Goal: Task Accomplishment & Management: Complete application form

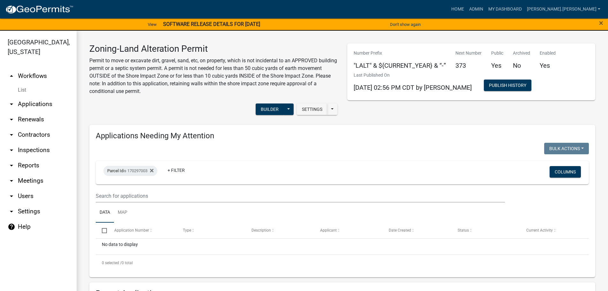
scroll to position [181, 0]
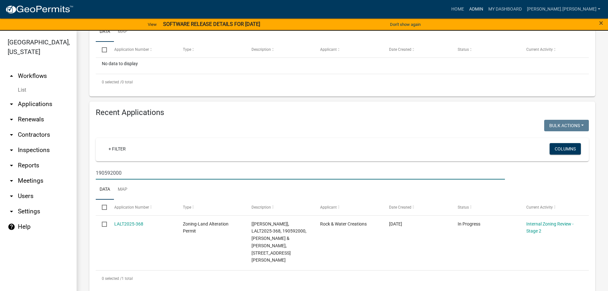
drag, startPoint x: 502, startPoint y: 10, endPoint x: 508, endPoint y: 16, distance: 8.6
click at [486, 10] on link "Admin" at bounding box center [476, 9] width 19 height 12
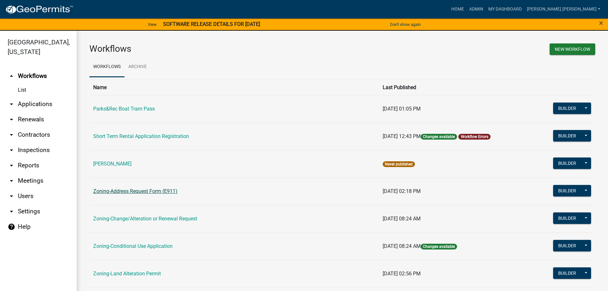
click at [138, 193] on link "Zoning-Address Request Form (E911)" at bounding box center [135, 191] width 84 height 6
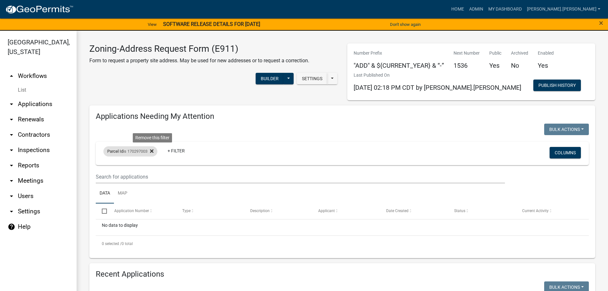
click at [154, 151] on icon at bounding box center [152, 151] width 4 height 4
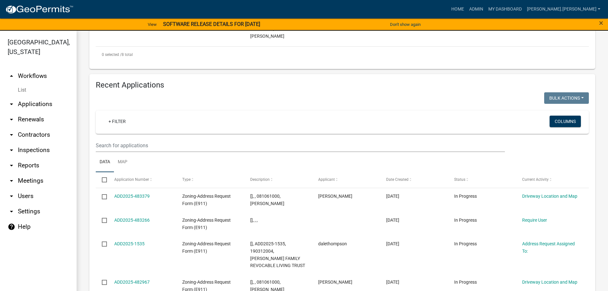
scroll to position [379, 0]
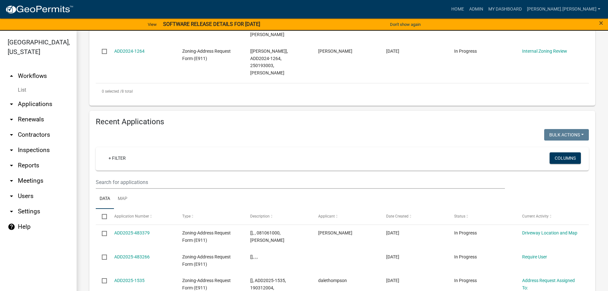
click at [115, 147] on div "+ Filter Columns" at bounding box center [343, 158] width 488 height 23
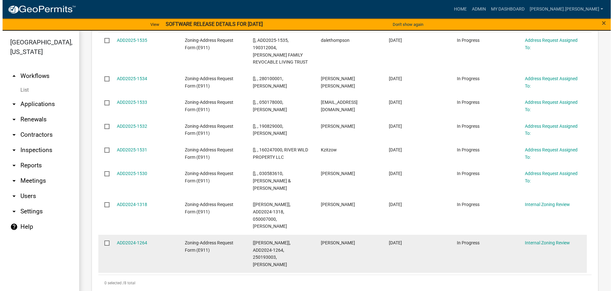
scroll to position [219, 0]
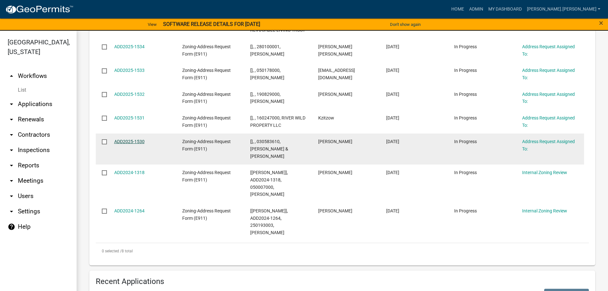
click at [137, 140] on link "ADD2025-1530" at bounding box center [129, 141] width 30 height 5
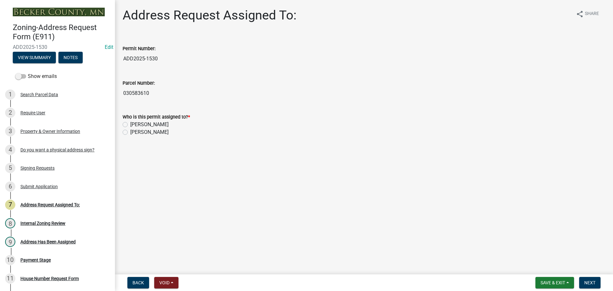
click at [130, 124] on label "[PERSON_NAME]" at bounding box center [149, 125] width 38 height 8
click at [130, 124] on input "[PERSON_NAME]" at bounding box center [132, 123] width 4 height 4
radio input "true"
click at [595, 283] on span "Next" at bounding box center [589, 282] width 11 height 5
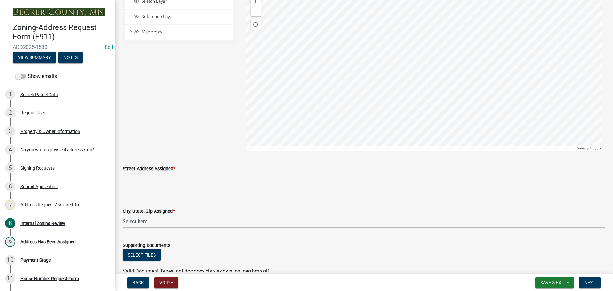
scroll to position [626, 0]
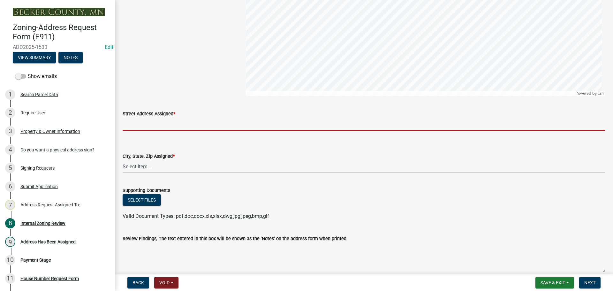
click at [154, 125] on input "Street Address Assigned *" at bounding box center [364, 124] width 483 height 13
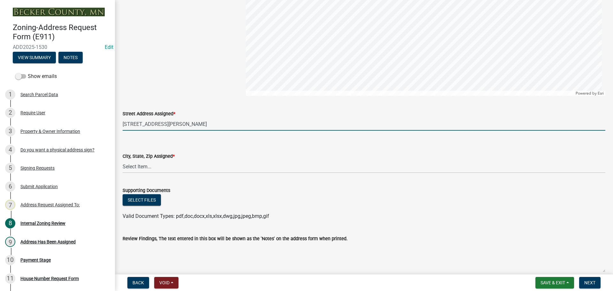
type input "[STREET_ADDRESS][PERSON_NAME]"
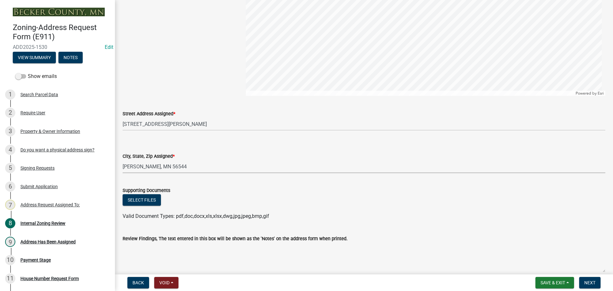
select select "0e06ad4d-9bfb-4e38-ba6b-db47477b350e"
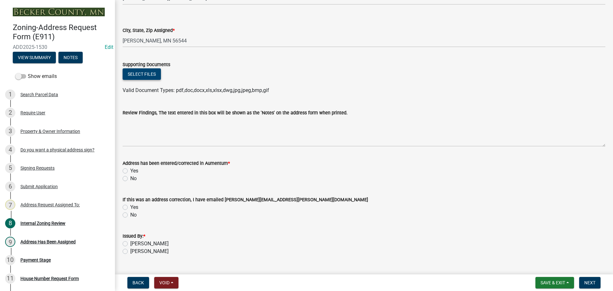
scroll to position [766, 0]
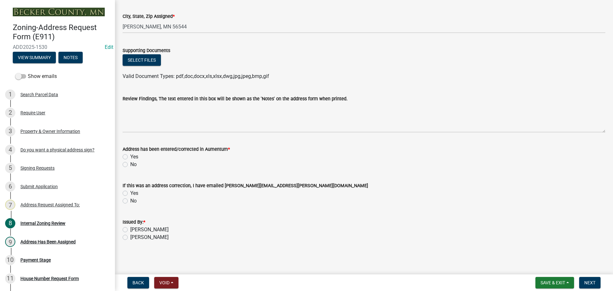
click at [130, 156] on label "Yes" at bounding box center [134, 157] width 8 height 8
click at [130, 156] on input "Yes" at bounding box center [132, 155] width 4 height 4
radio input "true"
click at [122, 226] on div "Issued By: * [PERSON_NAME] [PERSON_NAME]" at bounding box center [364, 225] width 492 height 31
click at [130, 229] on label "[PERSON_NAME]" at bounding box center [149, 230] width 38 height 8
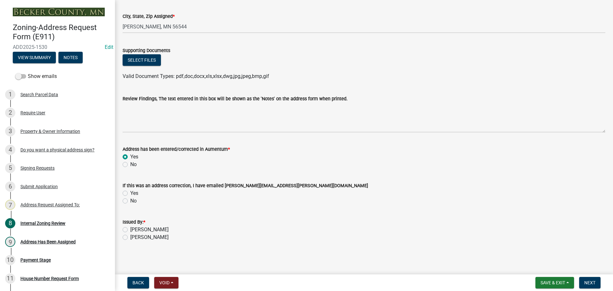
click at [130, 229] on input "[PERSON_NAME]" at bounding box center [132, 228] width 4 height 4
radio input "true"
click at [588, 281] on span "Next" at bounding box center [589, 282] width 11 height 5
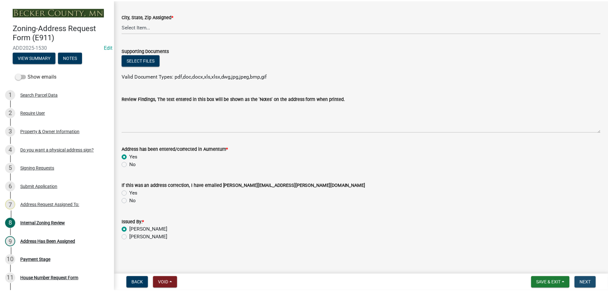
scroll to position [0, 0]
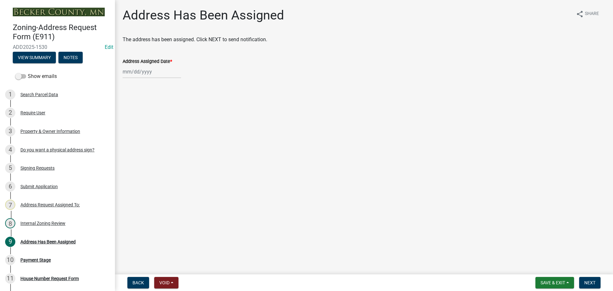
select select "9"
select select "2025"
click at [147, 72] on div "[PERSON_NAME] Feb Mar Apr [PERSON_NAME][DATE] Oct Nov [DATE] 1526 1527 1528 152…" at bounding box center [152, 71] width 58 height 13
click at [148, 136] on div "24" at bounding box center [149, 136] width 10 height 10
type input "[DATE]"
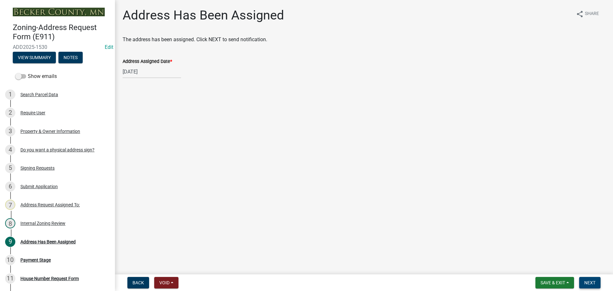
click at [592, 285] on span "Next" at bounding box center [589, 282] width 11 height 5
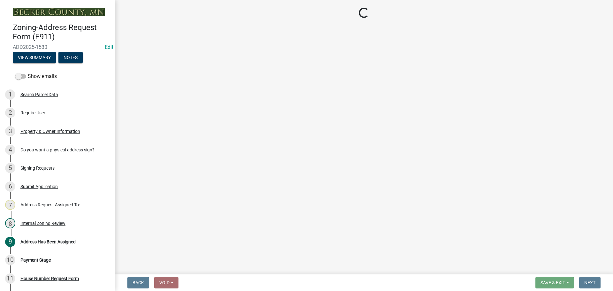
select select "3: 3"
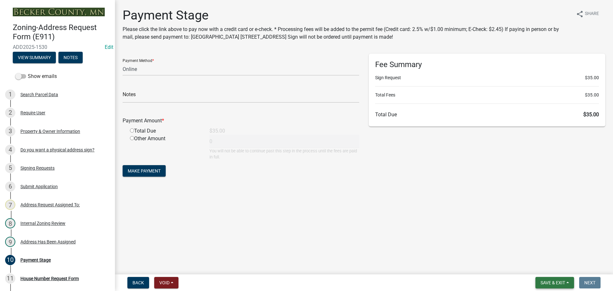
click at [547, 281] on span "Save & Exit" at bounding box center [553, 282] width 25 height 5
click at [540, 264] on button "Save & Exit" at bounding box center [548, 265] width 51 height 15
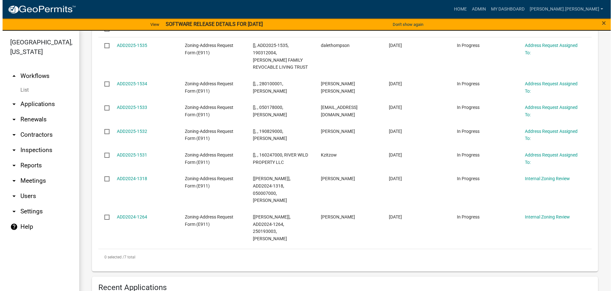
scroll to position [192, 0]
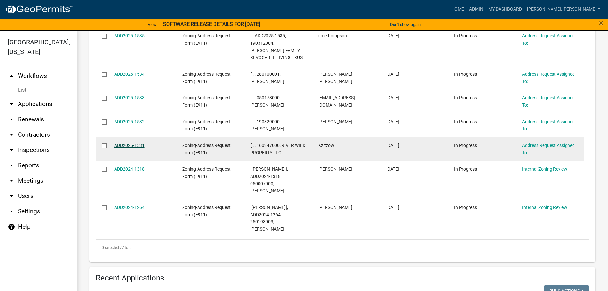
click at [139, 146] on link "ADD2025-1531" at bounding box center [129, 145] width 30 height 5
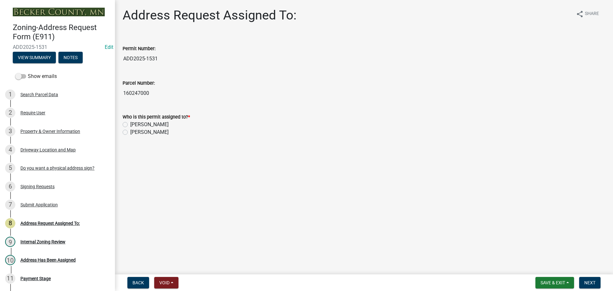
click at [130, 125] on label "[PERSON_NAME]" at bounding box center [149, 125] width 38 height 8
click at [130, 125] on input "[PERSON_NAME]" at bounding box center [132, 123] width 4 height 4
radio input "true"
click at [589, 281] on span "Next" at bounding box center [589, 282] width 11 height 5
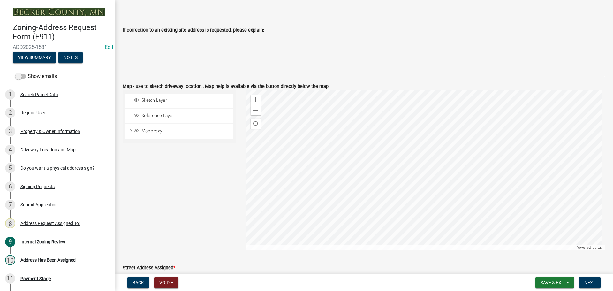
scroll to position [479, 0]
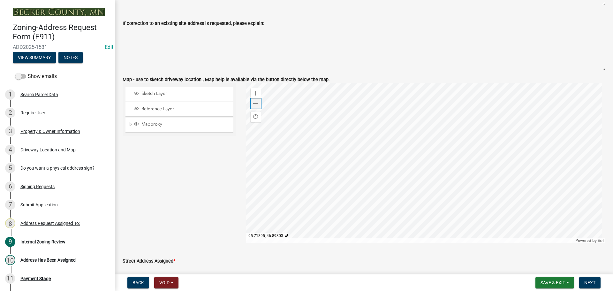
click at [258, 102] on div "Zoom out" at bounding box center [256, 103] width 10 height 10
click at [256, 104] on span at bounding box center [255, 103] width 5 height 5
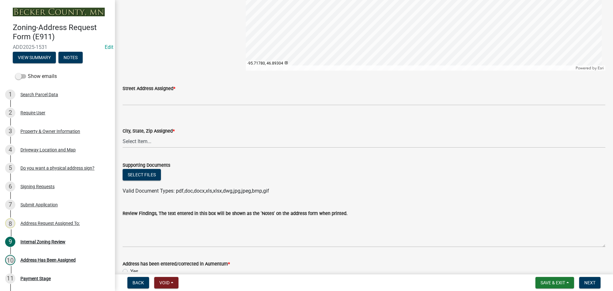
scroll to position [663, 0]
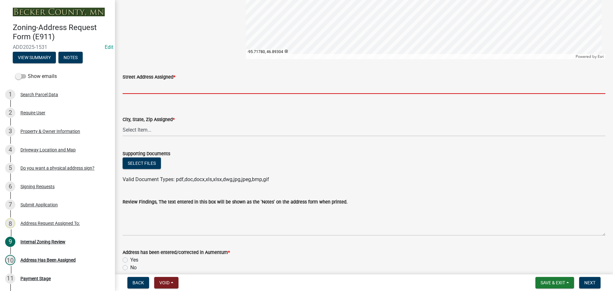
click at [140, 88] on input "Street Address Assigned *" at bounding box center [364, 87] width 483 height 13
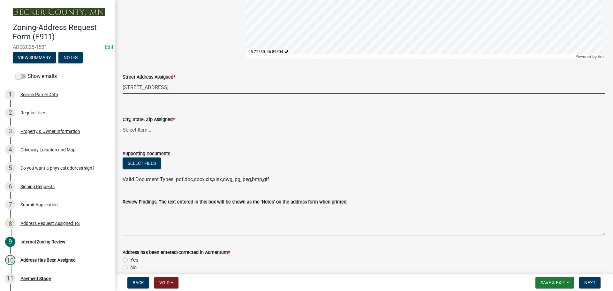
type input "[STREET_ADDRESS]"
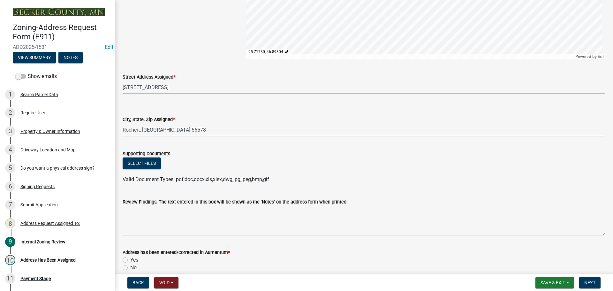
select select "1eb37ced-c6d9-446a-92f4-4df558af00c7"
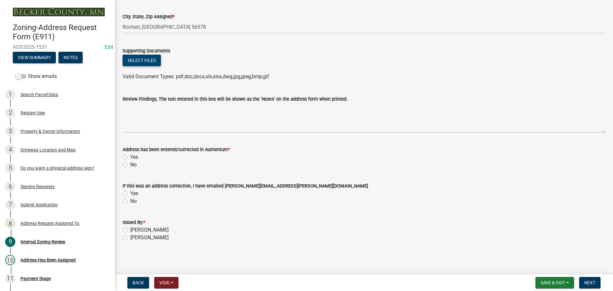
scroll to position [766, 0]
click at [130, 158] on label "Yes" at bounding box center [134, 157] width 8 height 8
click at [130, 157] on input "Yes" at bounding box center [132, 155] width 4 height 4
radio input "true"
click at [130, 230] on label "[PERSON_NAME]" at bounding box center [149, 230] width 38 height 8
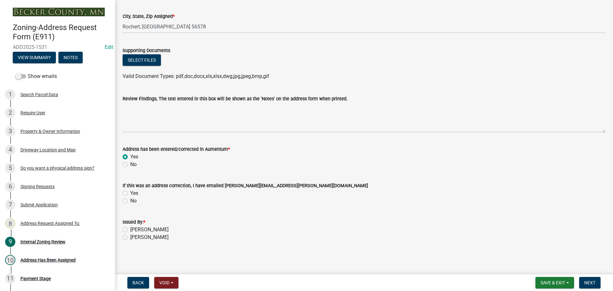
click at [130, 230] on input "[PERSON_NAME]" at bounding box center [132, 228] width 4 height 4
radio input "true"
click at [593, 285] on span "Next" at bounding box center [589, 282] width 11 height 5
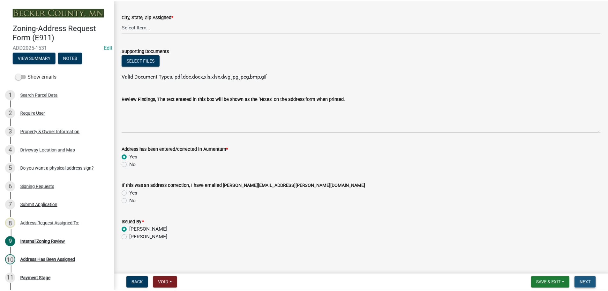
scroll to position [0, 0]
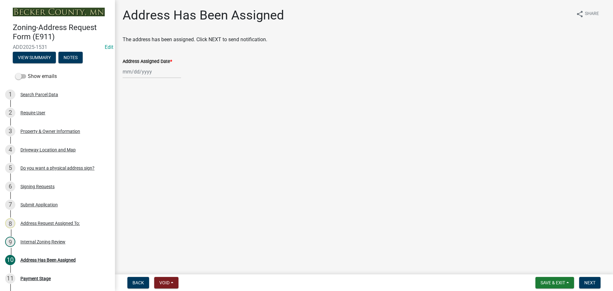
click at [125, 69] on div at bounding box center [152, 71] width 58 height 13
select select "9"
select select "2025"
click at [146, 136] on div "24" at bounding box center [149, 136] width 10 height 10
type input "[DATE]"
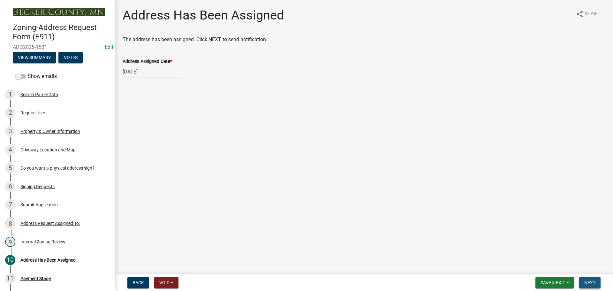
click at [592, 282] on span "Next" at bounding box center [589, 282] width 11 height 5
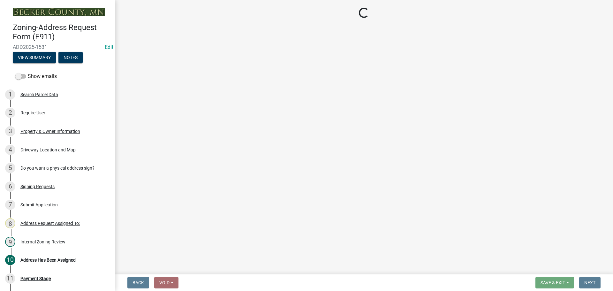
select select "3: 3"
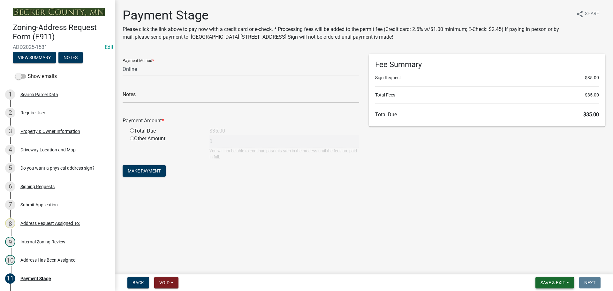
click at [550, 283] on span "Save & Exit" at bounding box center [553, 282] width 25 height 5
click at [547, 270] on button "Save & Exit" at bounding box center [548, 265] width 51 height 15
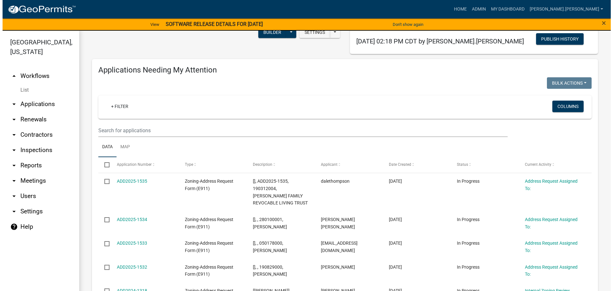
scroll to position [128, 0]
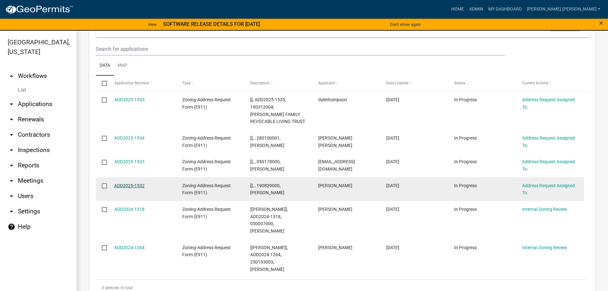
click at [133, 184] on link "ADD2025-1532" at bounding box center [129, 185] width 30 height 5
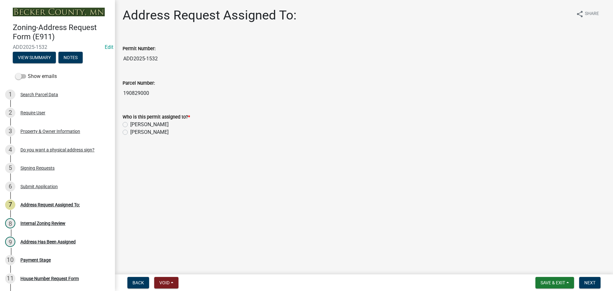
click at [130, 126] on label "[PERSON_NAME]" at bounding box center [149, 125] width 38 height 8
click at [130, 125] on input "[PERSON_NAME]" at bounding box center [132, 123] width 4 height 4
radio input "true"
drag, startPoint x: 593, startPoint y: 283, endPoint x: 590, endPoint y: 280, distance: 3.8
click at [592, 281] on span "Next" at bounding box center [589, 282] width 11 height 5
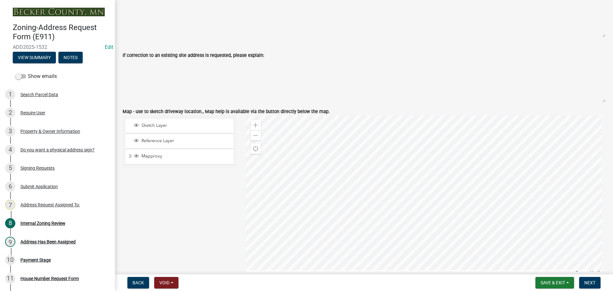
scroll to position [575, 0]
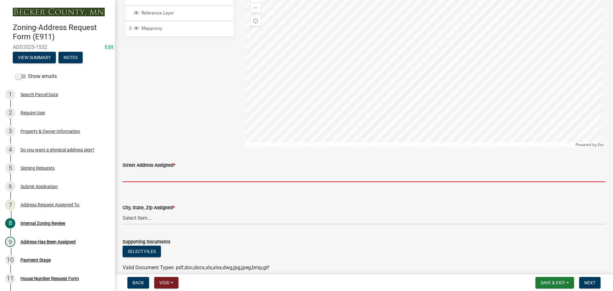
click at [166, 177] on input "Street Address Assigned *" at bounding box center [364, 175] width 483 height 13
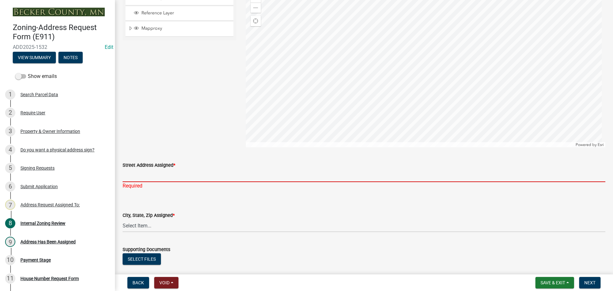
click at [149, 175] on input "Street Address Assigned *" at bounding box center [364, 175] width 483 height 13
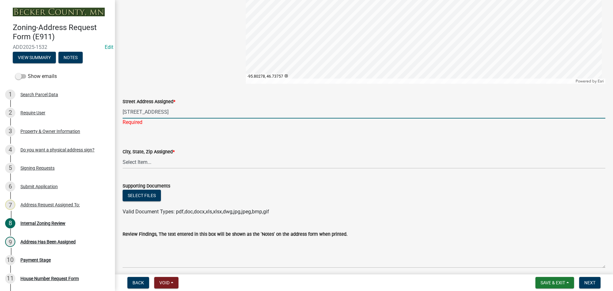
scroll to position [639, 0]
type input "[STREET_ADDRESS]"
click at [131, 162] on wm-data-entity-input "City, State, Zip Assigned * Select Item... [GEOGRAPHIC_DATA][PERSON_NAME] [GEOG…" at bounding box center [364, 152] width 483 height 43
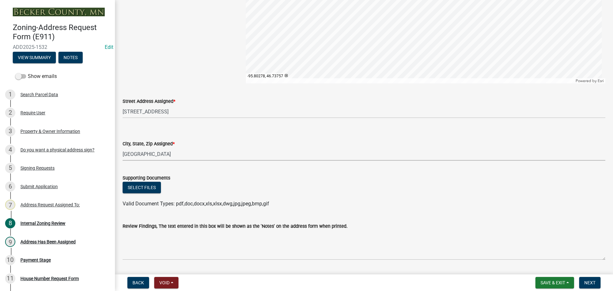
click at [123, 148] on select "Select Item... [GEOGRAPHIC_DATA][PERSON_NAME] [GEOGRAPHIC_DATA], [GEOGRAPHIC_DA…" at bounding box center [364, 154] width 483 height 13
select select "c3087f0f-9696-46d3-bf35-b5c3c300b49d"
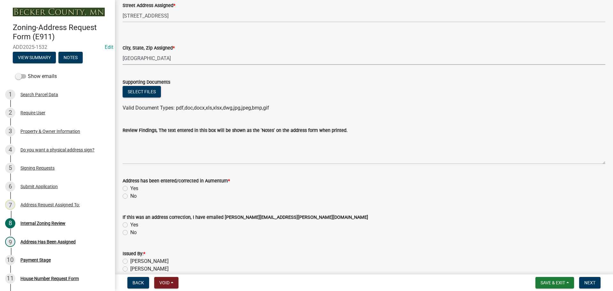
scroll to position [766, 0]
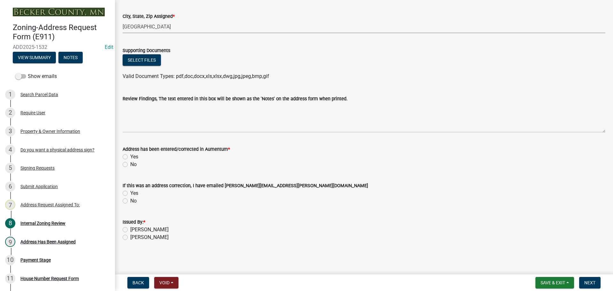
click at [130, 156] on label "Yes" at bounding box center [134, 157] width 8 height 8
click at [130, 156] on input "Yes" at bounding box center [132, 155] width 4 height 4
radio input "true"
click at [130, 230] on label "[PERSON_NAME]" at bounding box center [149, 230] width 38 height 8
click at [130, 230] on input "[PERSON_NAME]" at bounding box center [132, 228] width 4 height 4
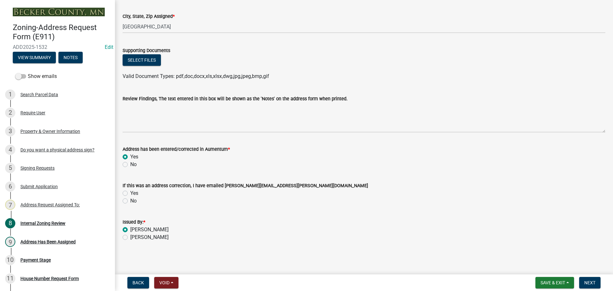
radio input "true"
click at [597, 283] on button "Next" at bounding box center [589, 282] width 21 height 11
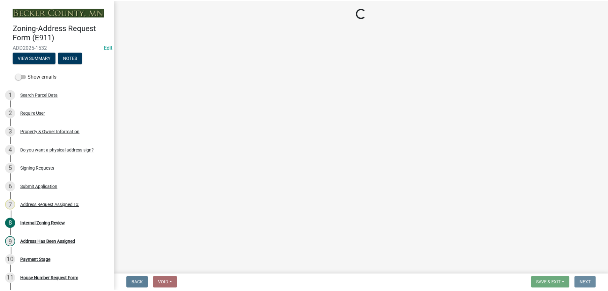
scroll to position [0, 0]
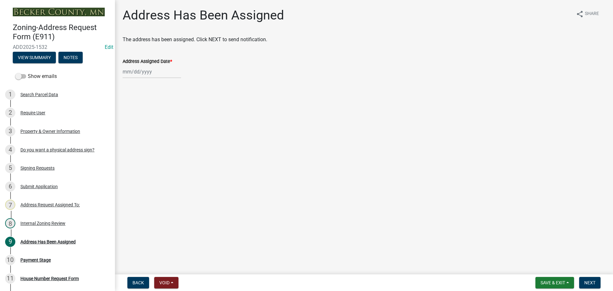
click at [156, 70] on div at bounding box center [152, 71] width 58 height 13
select select "9"
select select "2025"
click at [152, 134] on div "24" at bounding box center [149, 136] width 10 height 10
type input "[DATE]"
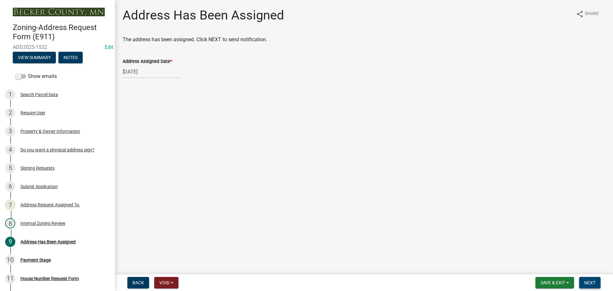
click at [590, 283] on span "Next" at bounding box center [589, 282] width 11 height 5
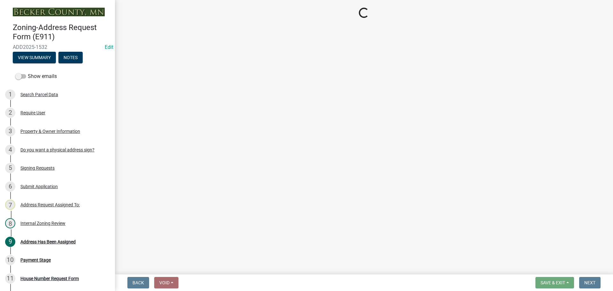
select select "3: 3"
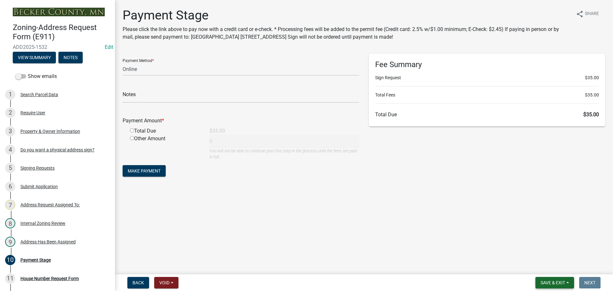
click at [547, 285] on span "Save & Exit" at bounding box center [553, 282] width 25 height 5
click at [546, 266] on button "Save & Exit" at bounding box center [548, 265] width 51 height 15
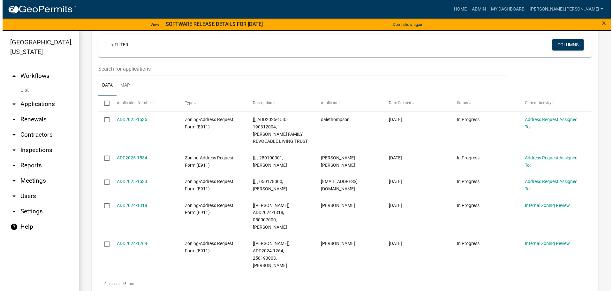
scroll to position [96, 0]
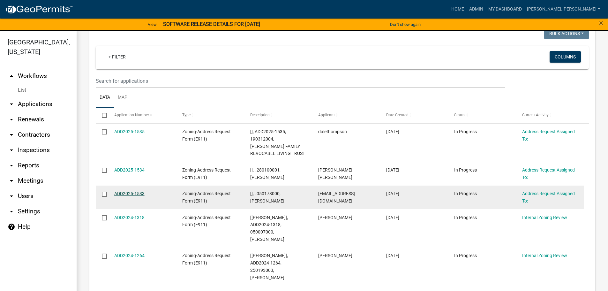
click at [133, 193] on link "ADD2025-1533" at bounding box center [129, 193] width 30 height 5
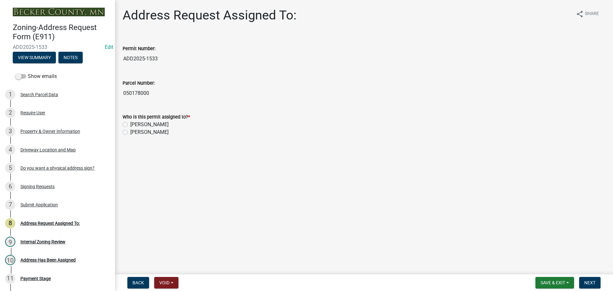
click at [130, 123] on label "[PERSON_NAME]" at bounding box center [149, 125] width 38 height 8
click at [130, 123] on input "[PERSON_NAME]" at bounding box center [132, 123] width 4 height 4
radio input "true"
click at [592, 281] on span "Next" at bounding box center [589, 282] width 11 height 5
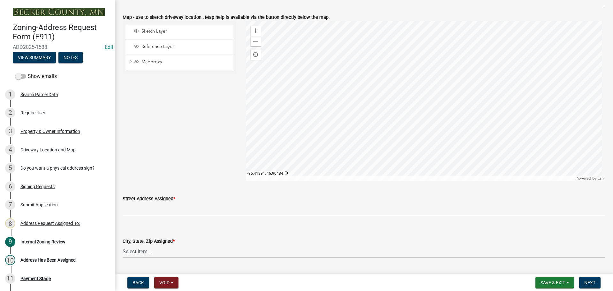
scroll to position [543, 0]
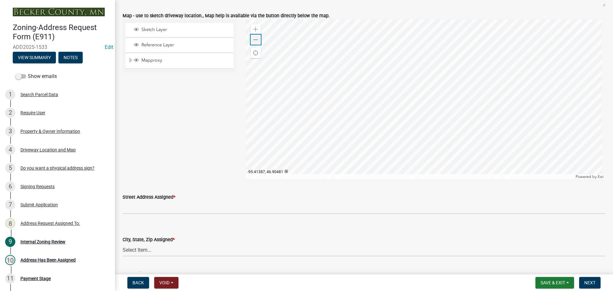
click at [259, 40] on div "Zoom out" at bounding box center [256, 39] width 10 height 10
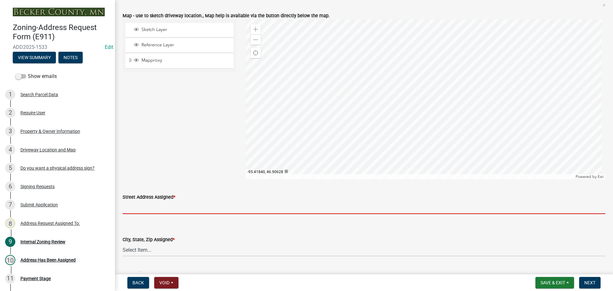
click at [136, 210] on input "Street Address Assigned *" at bounding box center [364, 207] width 483 height 13
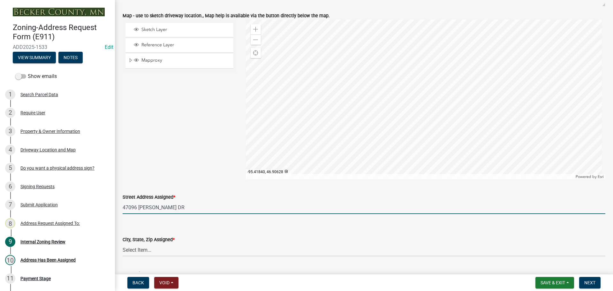
type input "47096 [PERSON_NAME] DR"
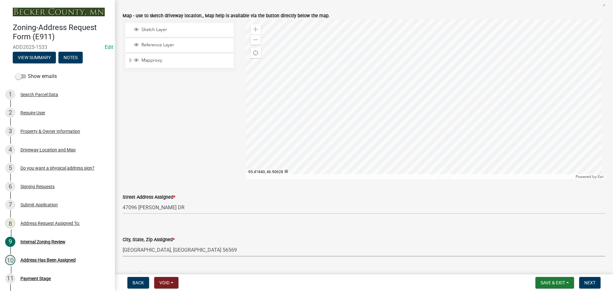
select select "2cd19a71-55ef-4b70-b28f-1dc77561399e"
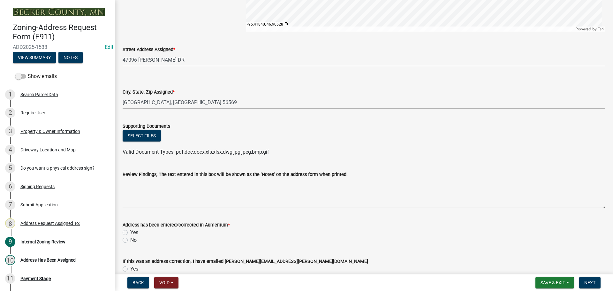
click at [125, 104] on select "Select Item... [GEOGRAPHIC_DATA][PERSON_NAME] [GEOGRAPHIC_DATA], [GEOGRAPHIC_DA…" at bounding box center [364, 102] width 483 height 13
click at [123, 96] on select "Select Item... [GEOGRAPHIC_DATA][PERSON_NAME] [GEOGRAPHIC_DATA], [GEOGRAPHIC_DA…" at bounding box center [364, 102] width 483 height 13
select select "95d62b51-8b37-49eb-bc9d-8051a0c32c19"
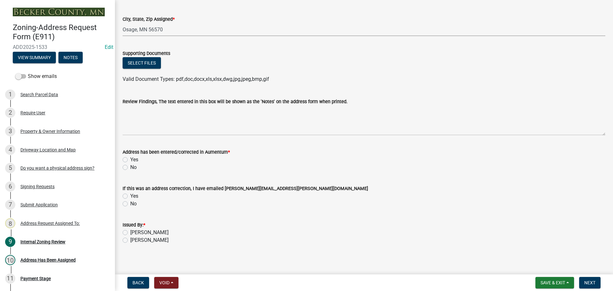
scroll to position [766, 0]
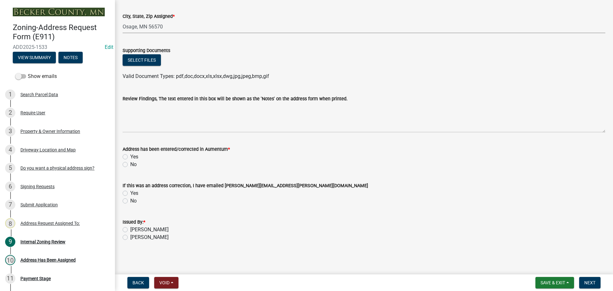
click at [130, 156] on label "Yes" at bounding box center [134, 157] width 8 height 8
click at [130, 156] on input "Yes" at bounding box center [132, 155] width 4 height 4
radio input "true"
click at [130, 228] on label "[PERSON_NAME]" at bounding box center [149, 230] width 38 height 8
click at [130, 228] on input "[PERSON_NAME]" at bounding box center [132, 228] width 4 height 4
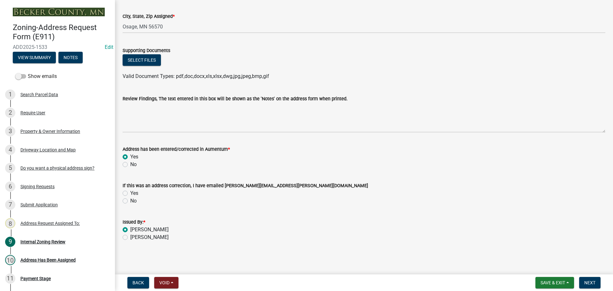
radio input "true"
click at [591, 280] on span "Next" at bounding box center [589, 282] width 11 height 5
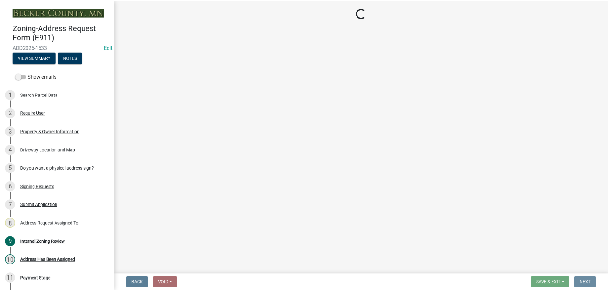
scroll to position [0, 0]
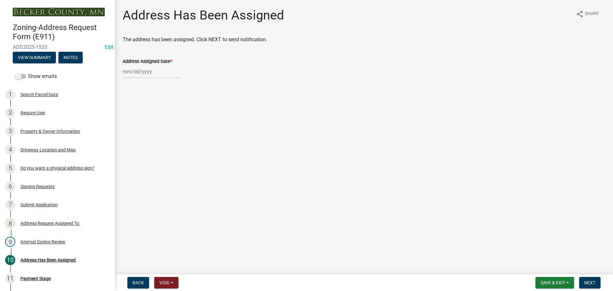
click at [142, 71] on div at bounding box center [152, 71] width 58 height 13
select select "9"
select select "2025"
click at [150, 132] on div "24" at bounding box center [149, 136] width 10 height 10
type input "[DATE]"
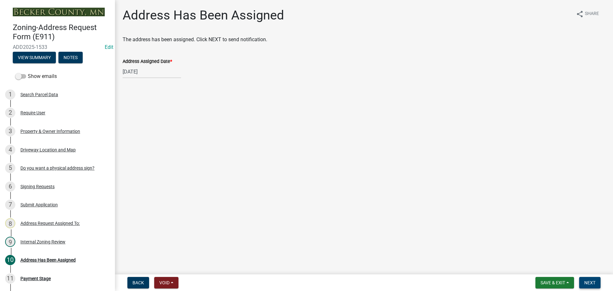
click at [589, 285] on span "Next" at bounding box center [589, 282] width 11 height 5
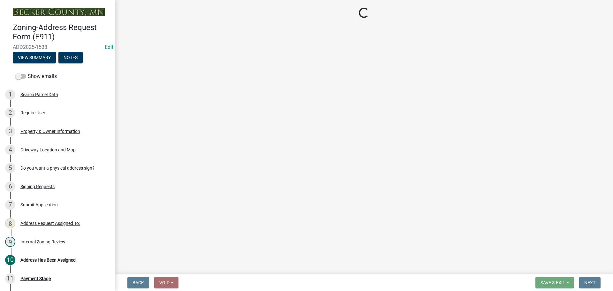
select select "3: 3"
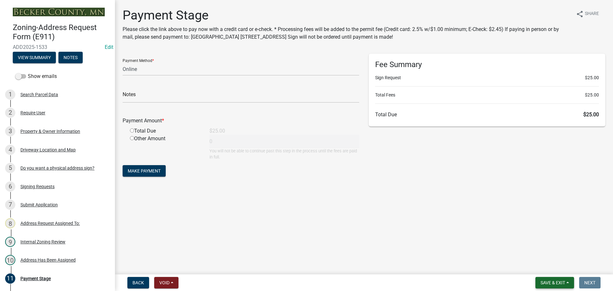
click at [547, 282] on span "Save & Exit" at bounding box center [553, 282] width 25 height 5
click at [551, 268] on button "Save & Exit" at bounding box center [548, 265] width 51 height 15
